Goal: Check status: Check status

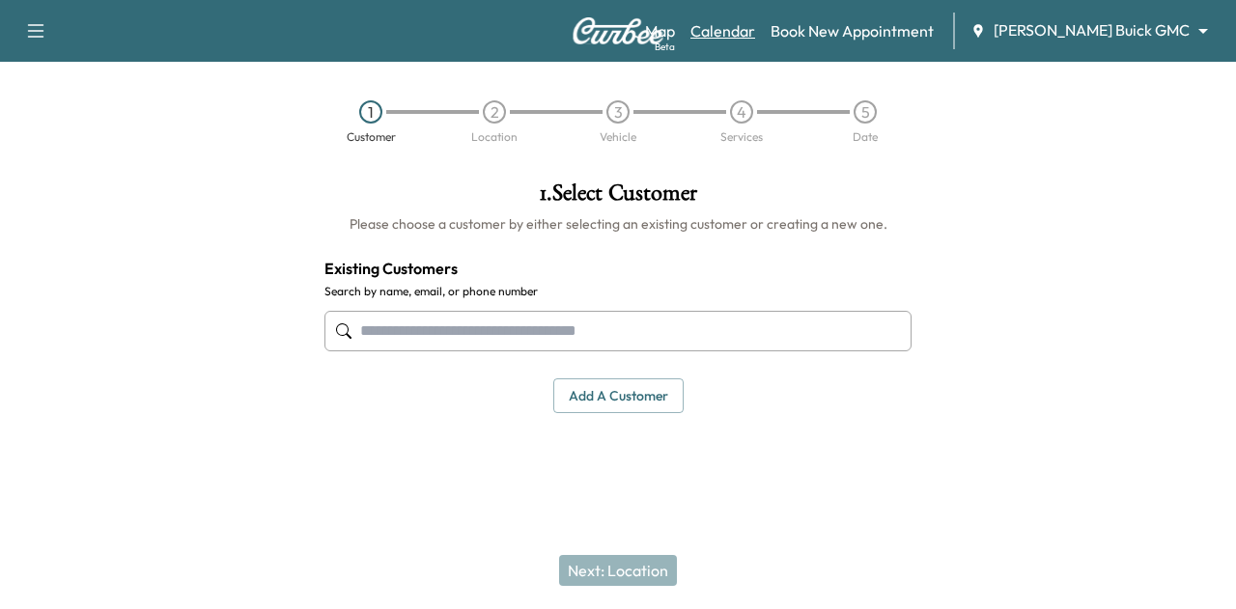
click at [755, 35] on link "Calendar" at bounding box center [722, 30] width 65 height 23
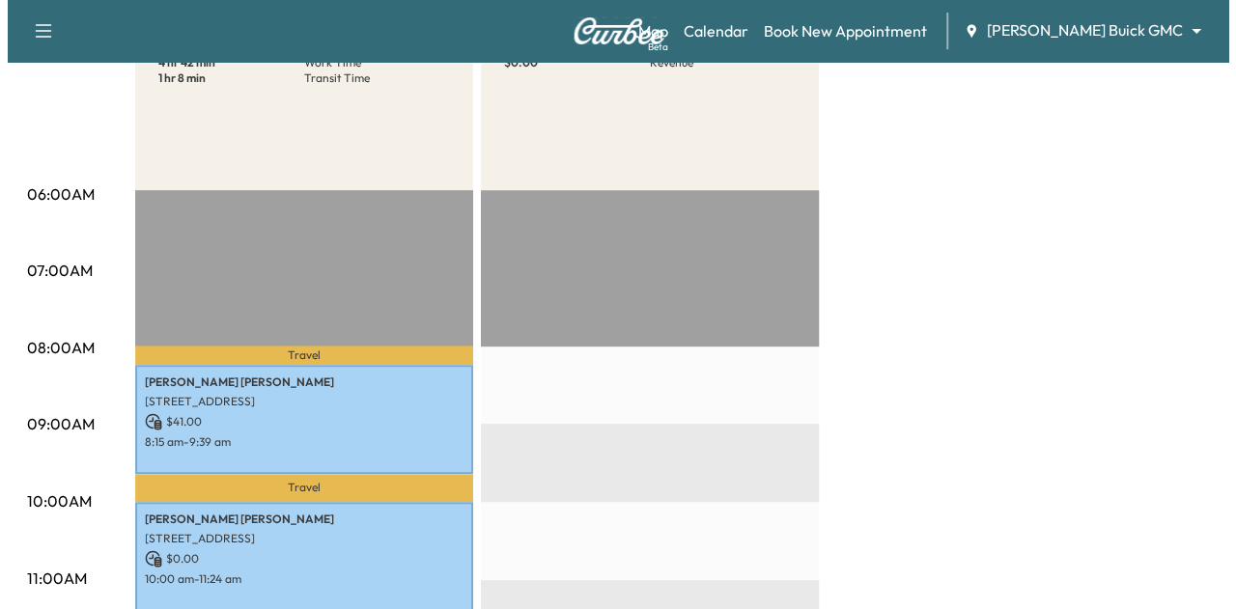
scroll to position [309, 0]
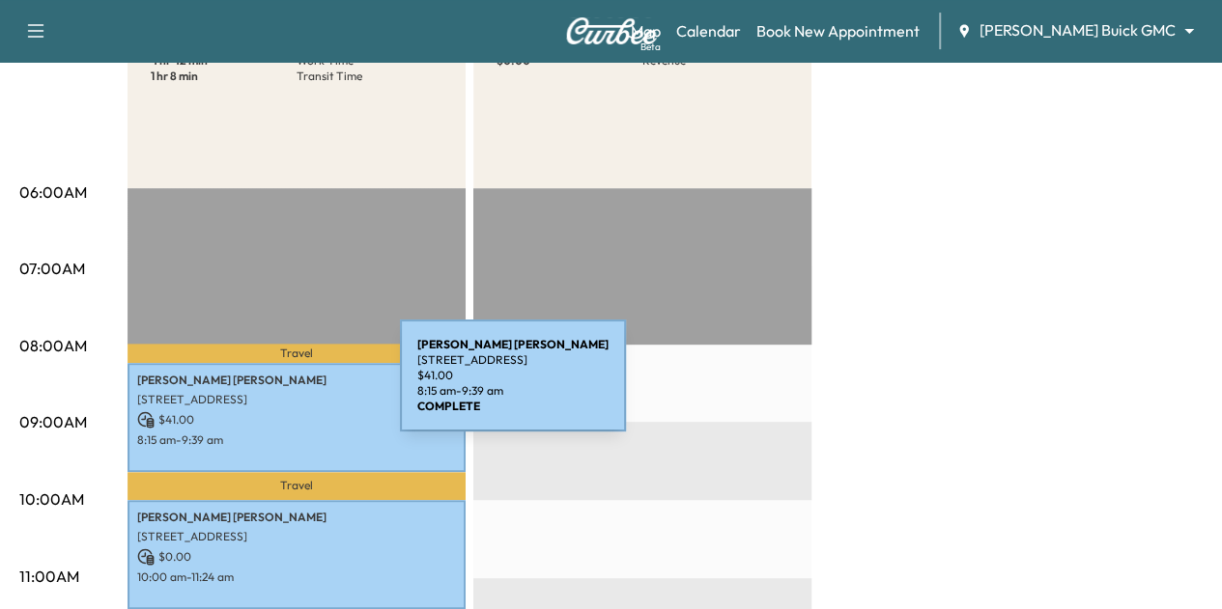
click at [255, 388] on div "[PERSON_NAME] [STREET_ADDRESS] $ 41.00 8:15 am - 9:39 am" at bounding box center [296, 417] width 338 height 109
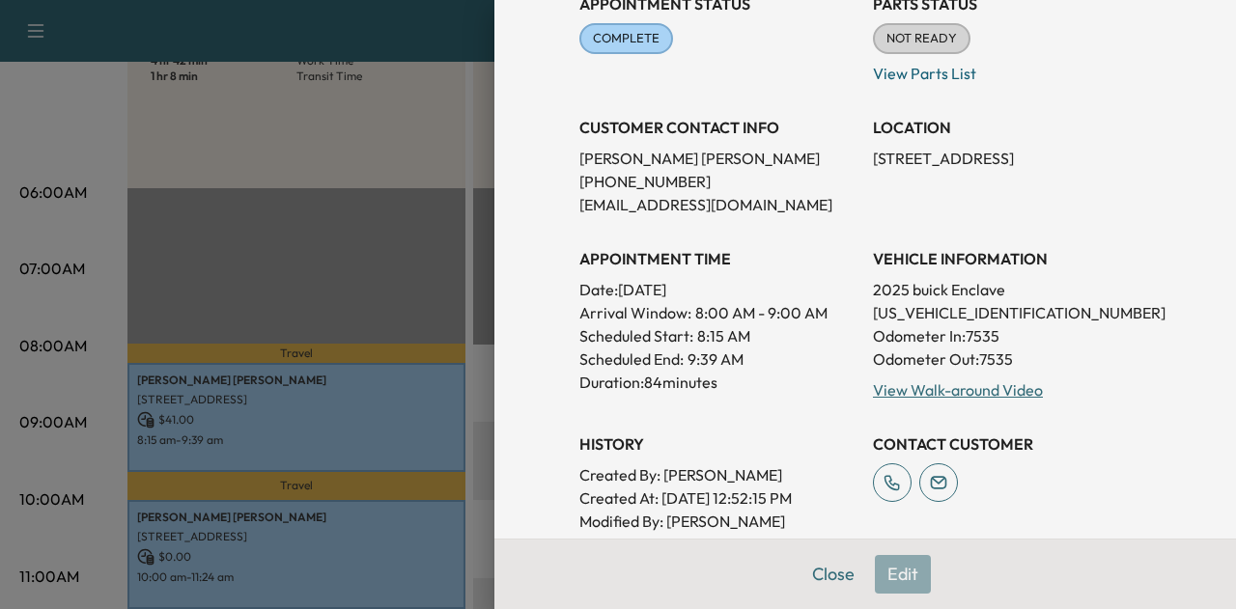
scroll to position [272, 0]
click at [601, 177] on p "[PHONE_NUMBER]" at bounding box center [718, 182] width 278 height 23
click at [716, 220] on div "Appointment Status COMPLETE Mark as Not Ready Parts Status NOT READY Mark as Re…" at bounding box center [865, 267] width 572 height 579
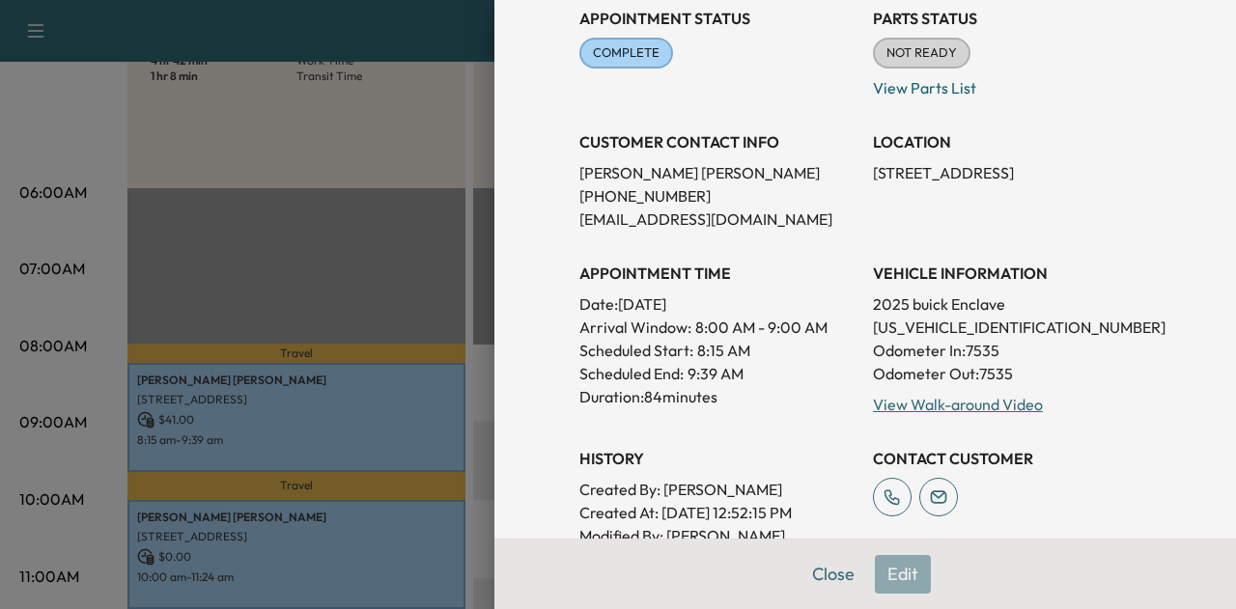
scroll to position [258, 0]
click at [599, 169] on p "[PERSON_NAME]" at bounding box center [718, 173] width 278 height 23
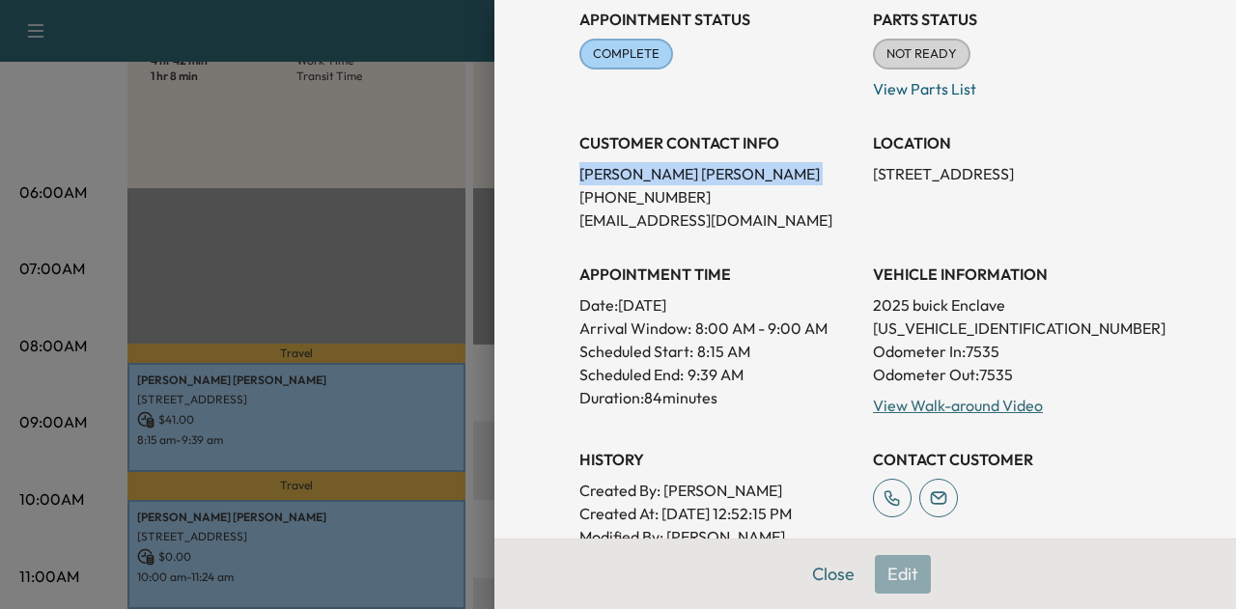
click at [599, 169] on p "[PERSON_NAME]" at bounding box center [718, 173] width 278 height 23
drag, startPoint x: 599, startPoint y: 169, endPoint x: 800, endPoint y: 86, distance: 217.3
click at [800, 84] on div "Appointment Status COMPLETE Mark as Not Ready" at bounding box center [718, 46] width 278 height 108
click at [794, 96] on div "Appointment Status COMPLETE Mark as Not Ready" at bounding box center [718, 46] width 278 height 108
